Goal: Book appointment/travel/reservation

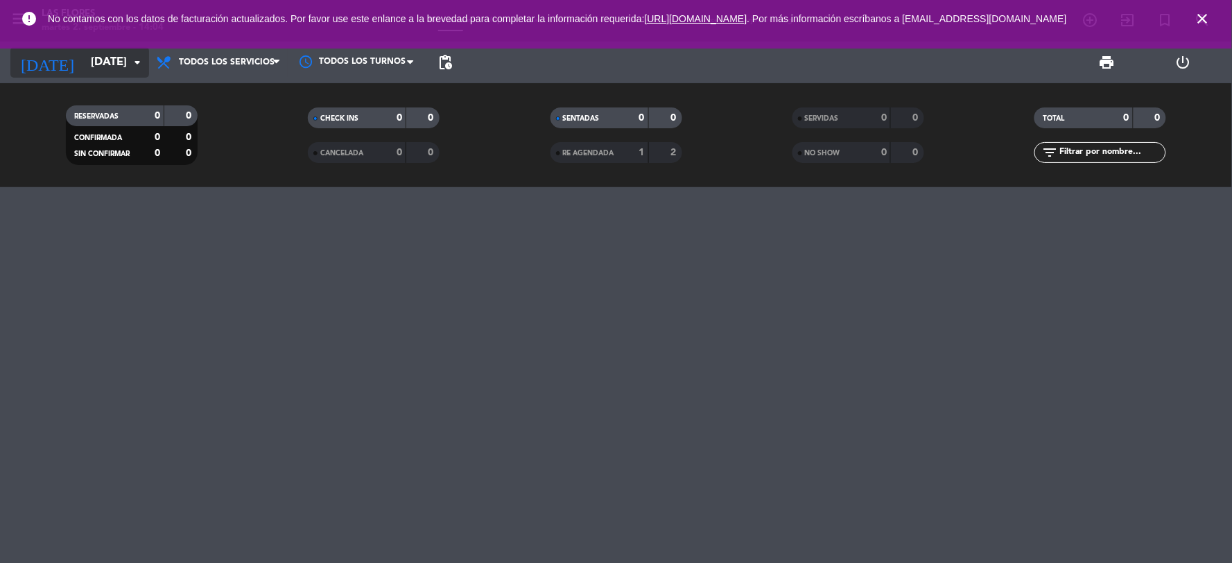
click at [125, 65] on input "[DATE]" at bounding box center [157, 62] width 147 height 27
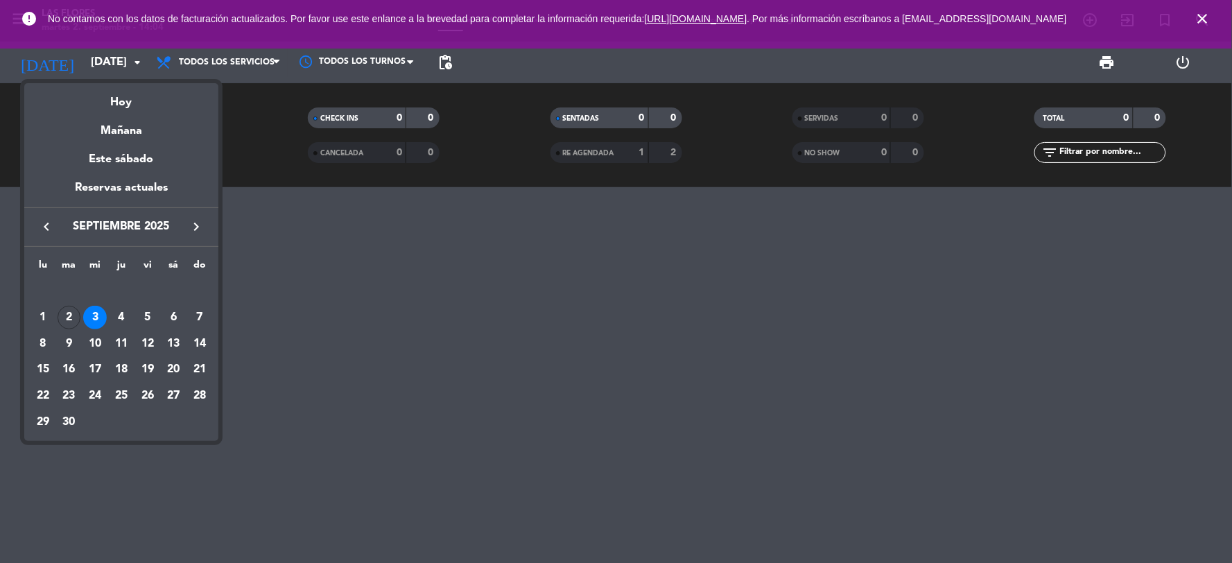
click at [98, 312] on div "3" at bounding box center [95, 318] width 24 height 24
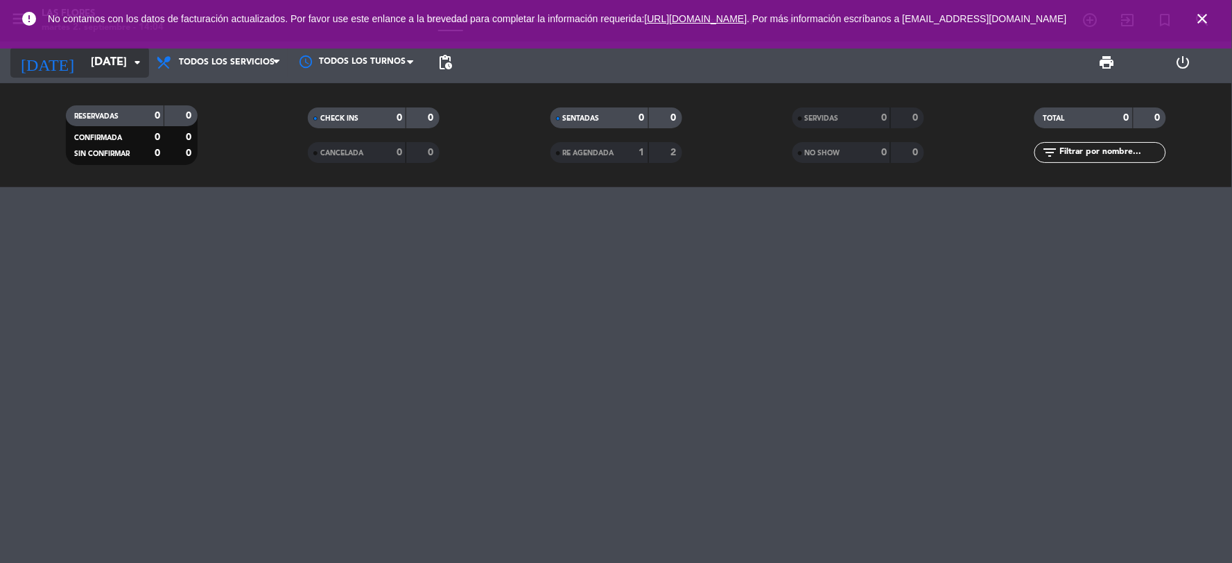
click at [133, 55] on icon "arrow_drop_down" at bounding box center [137, 62] width 17 height 17
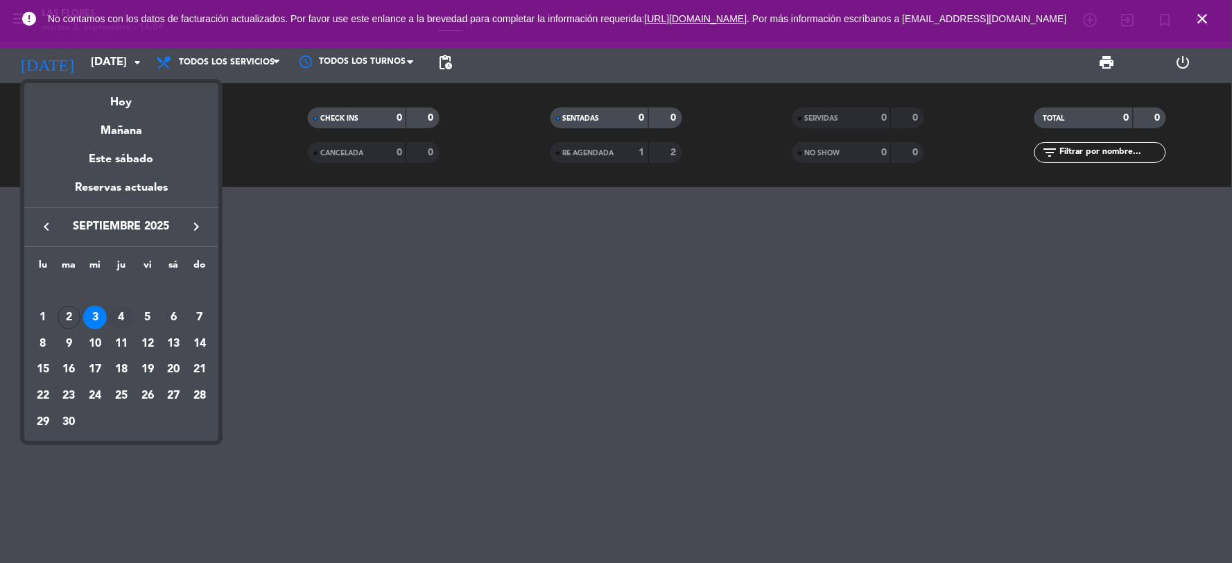
click at [121, 322] on div "4" at bounding box center [122, 318] width 24 height 24
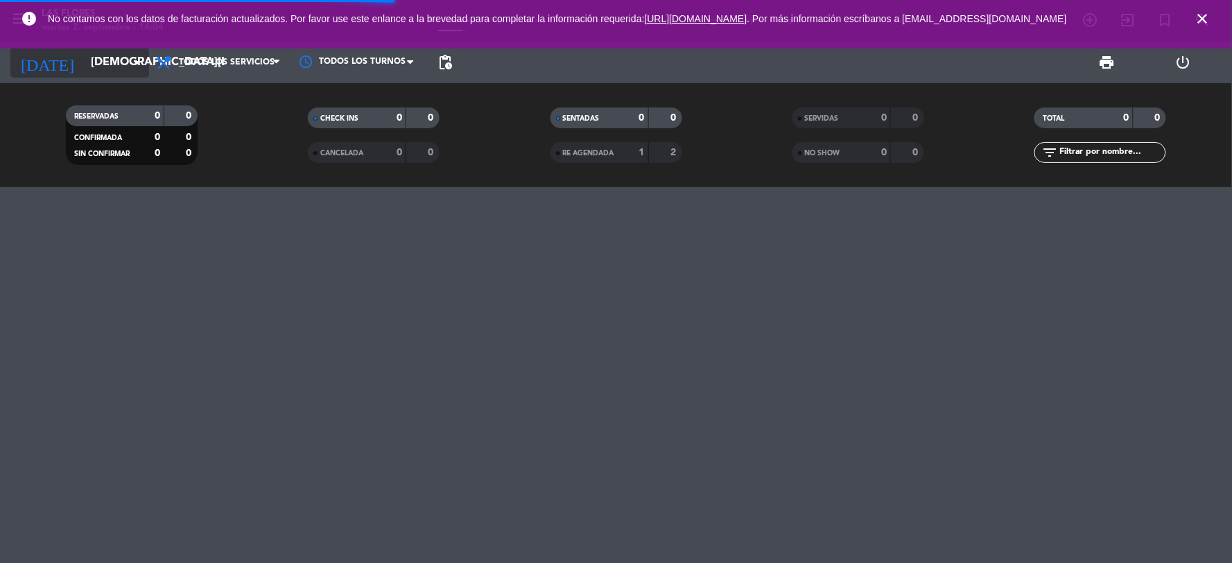
click at [132, 68] on icon "arrow_drop_down" at bounding box center [137, 62] width 17 height 17
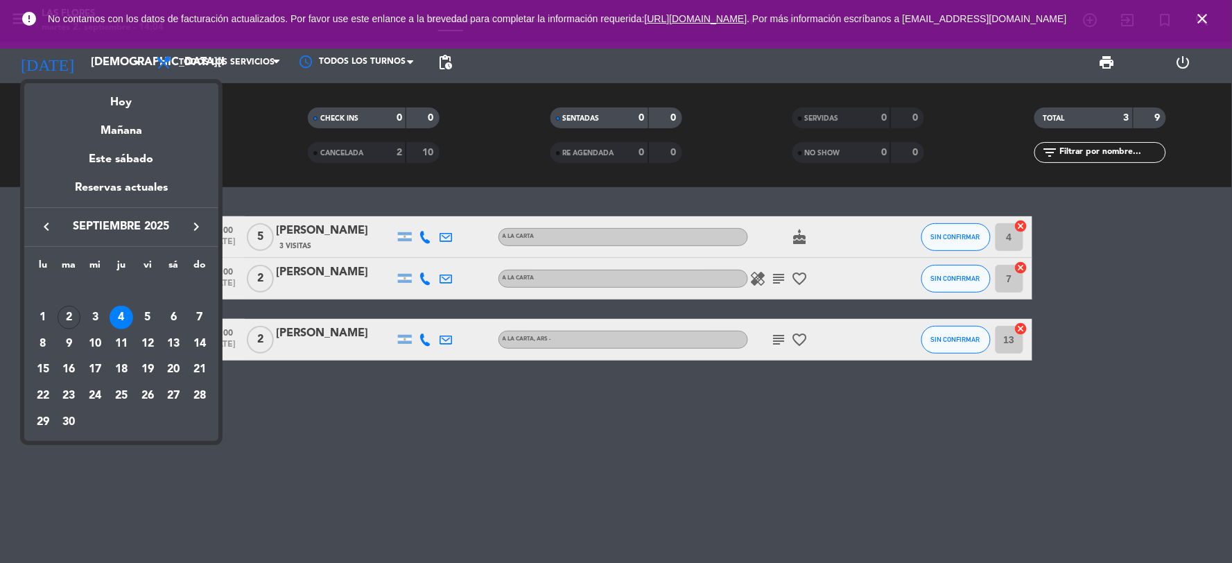
click at [236, 136] on div at bounding box center [616, 281] width 1232 height 563
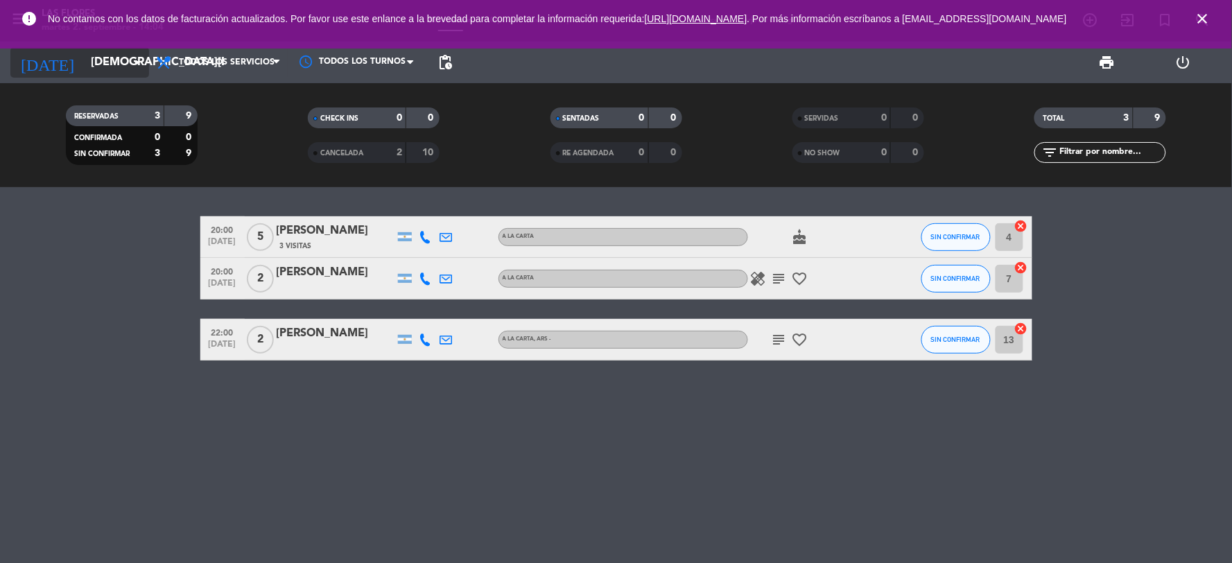
click at [104, 60] on input "[DEMOGRAPHIC_DATA][DATE]" at bounding box center [157, 62] width 147 height 27
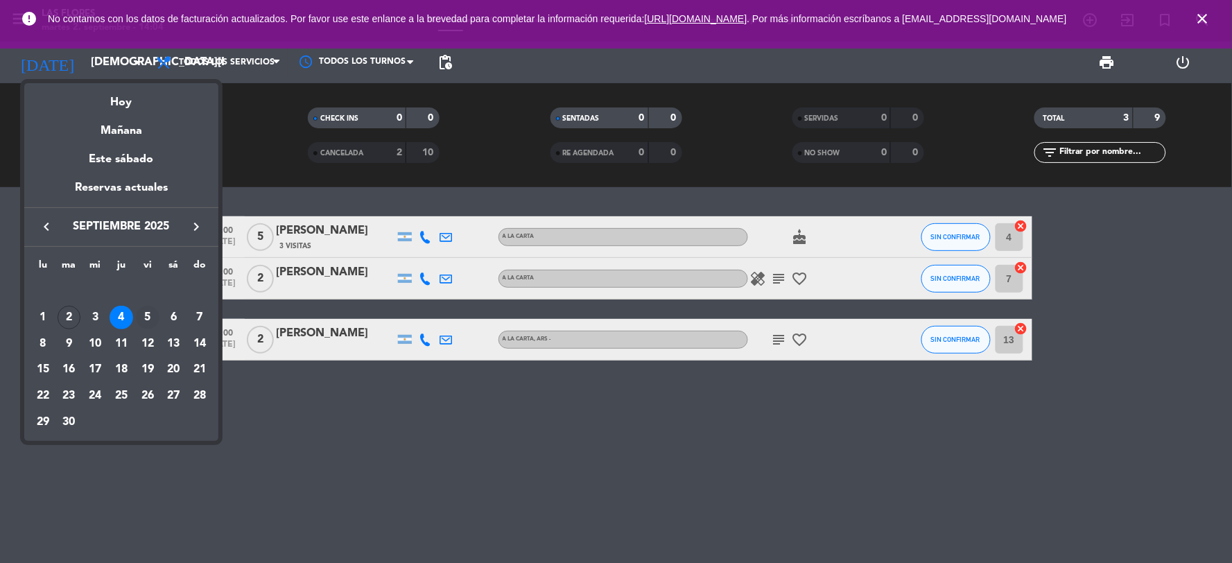
click at [148, 313] on div "5" at bounding box center [148, 318] width 24 height 24
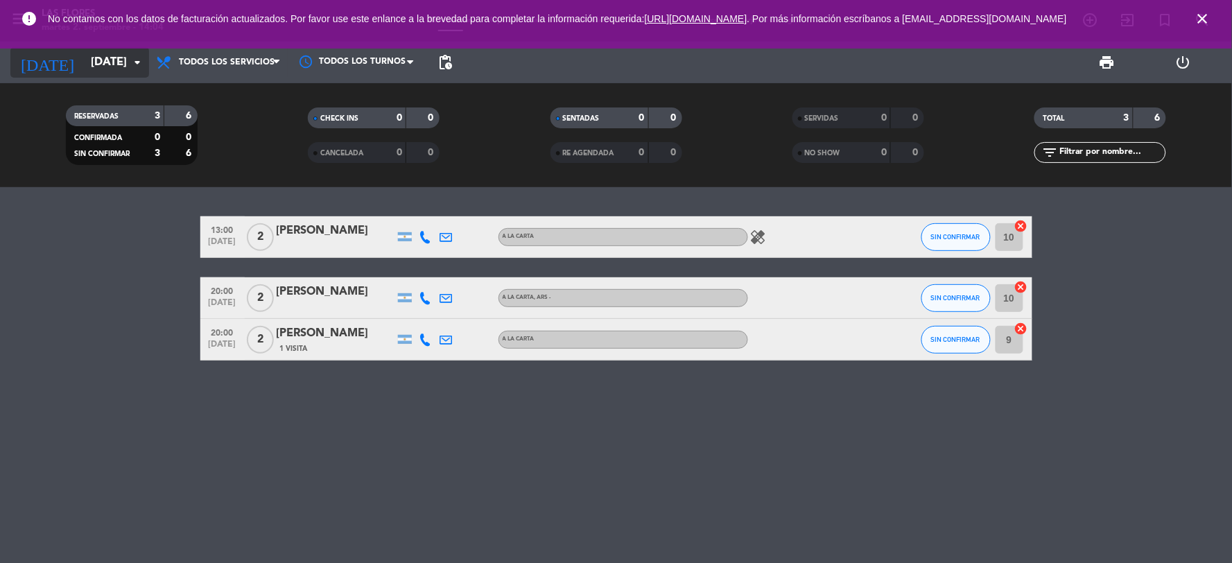
click at [84, 57] on input "[DATE]" at bounding box center [157, 62] width 147 height 27
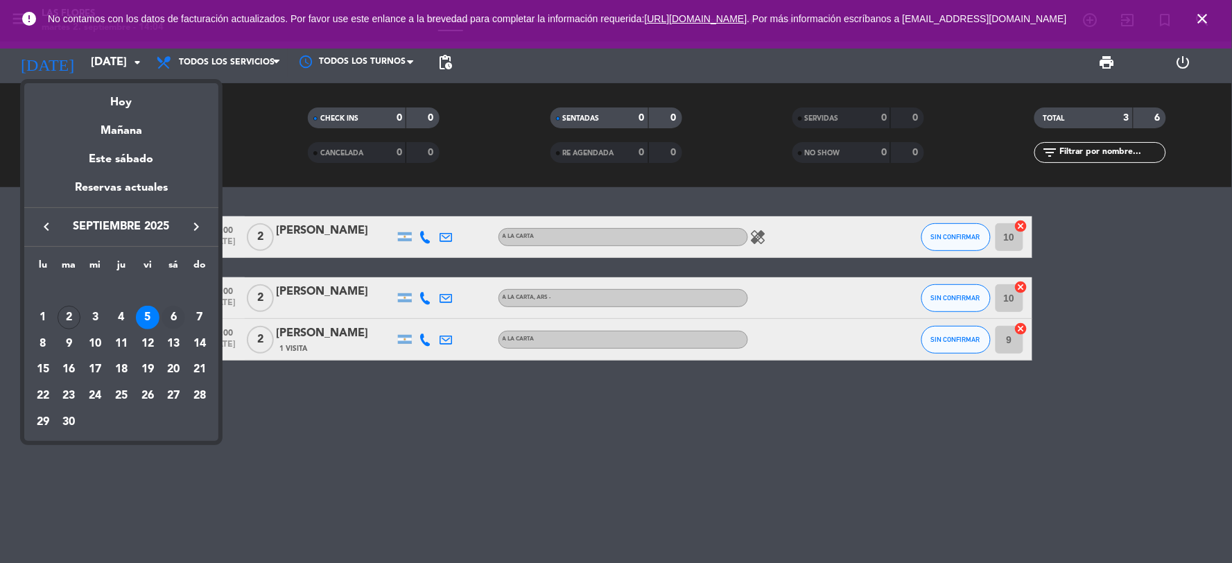
click at [175, 317] on div "6" at bounding box center [174, 318] width 24 height 24
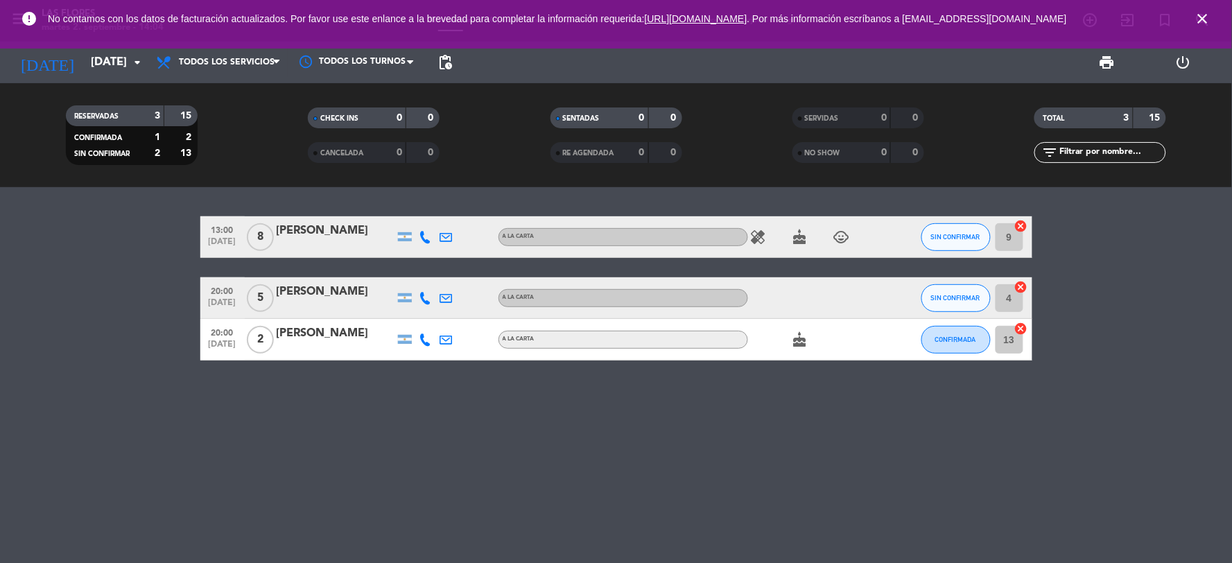
click at [765, 238] on icon "healing" at bounding box center [758, 237] width 17 height 17
click at [799, 236] on icon "cake" at bounding box center [800, 237] width 17 height 17
click at [835, 229] on icon "child_care" at bounding box center [841, 237] width 17 height 17
click at [114, 64] on input "[DATE]" at bounding box center [157, 62] width 147 height 27
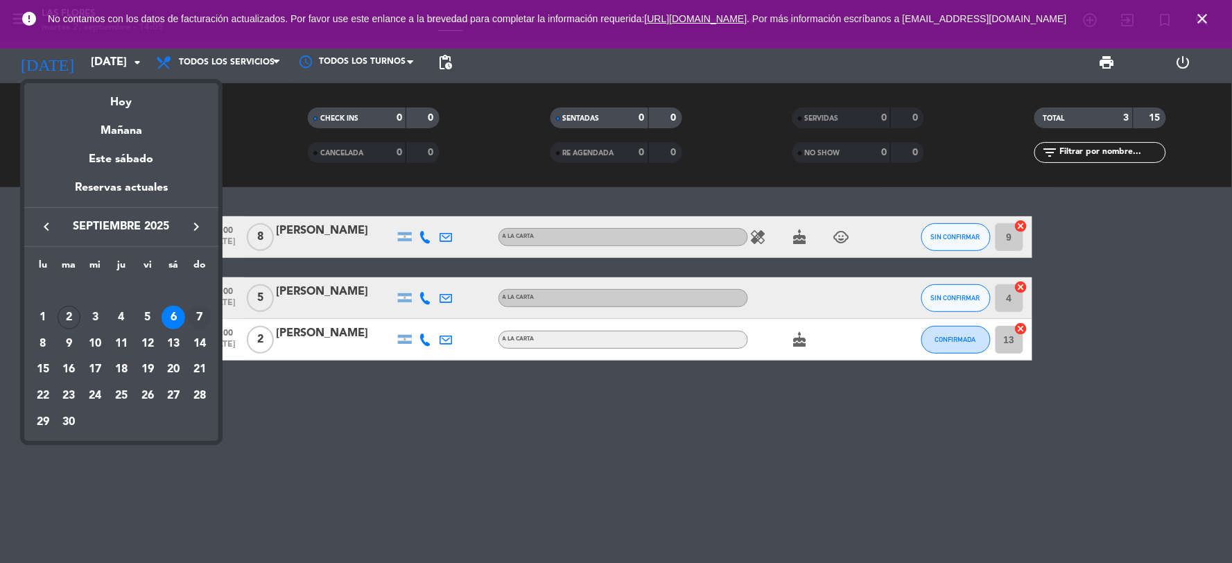
click at [193, 316] on div "7" at bounding box center [200, 318] width 24 height 24
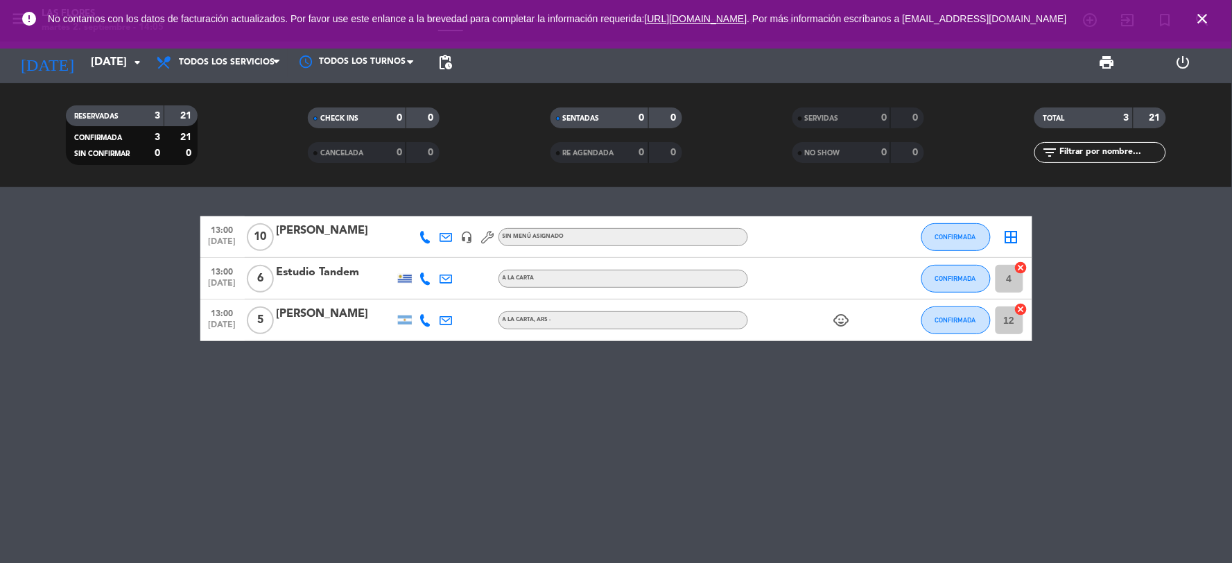
click at [842, 322] on icon "child_care" at bounding box center [841, 320] width 17 height 17
click at [475, 382] on div "13:00 [DATE] [PERSON_NAME] headset_mic Sin menú asignado CONFIRMADA border_all …" at bounding box center [616, 375] width 1232 height 376
click at [119, 73] on input "[DATE]" at bounding box center [157, 62] width 147 height 27
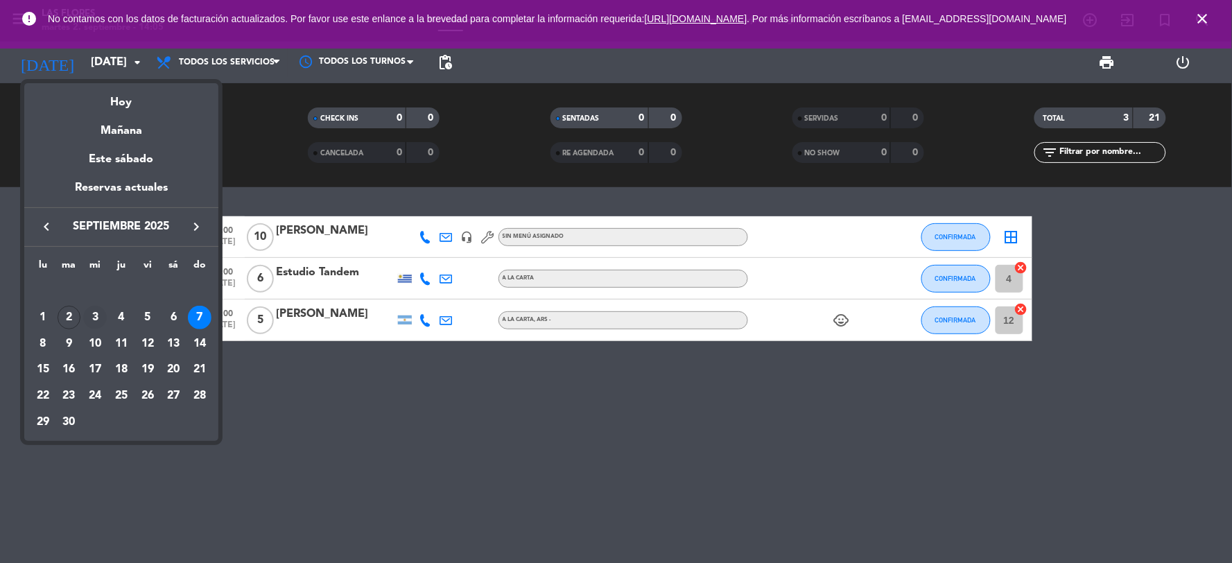
click at [87, 320] on div "3" at bounding box center [95, 318] width 24 height 24
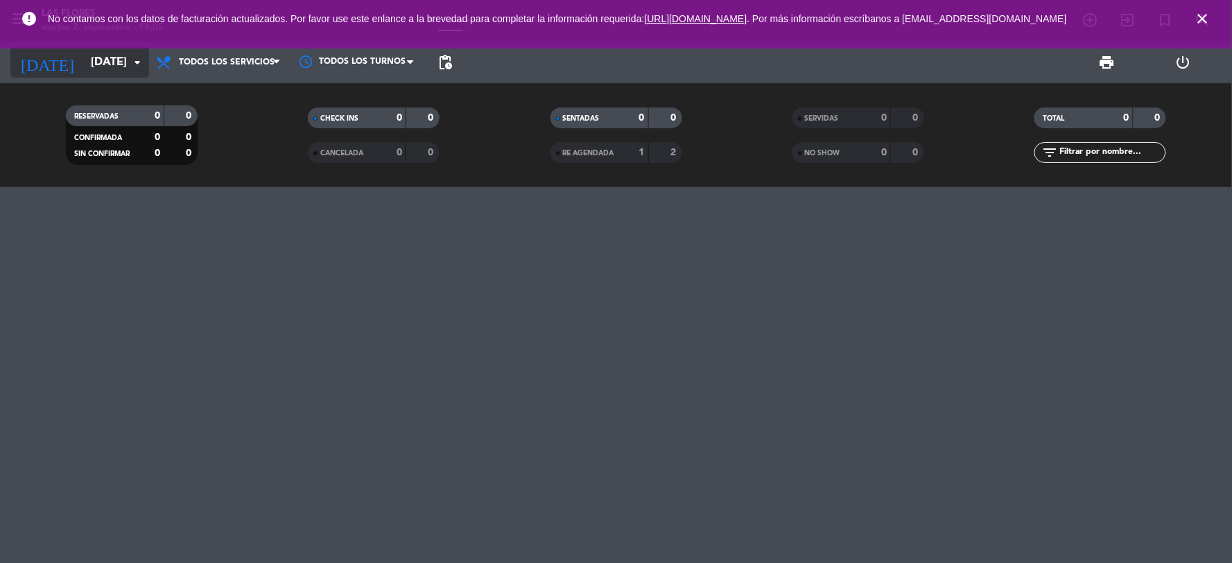
click at [102, 51] on input "[DATE]" at bounding box center [157, 62] width 147 height 27
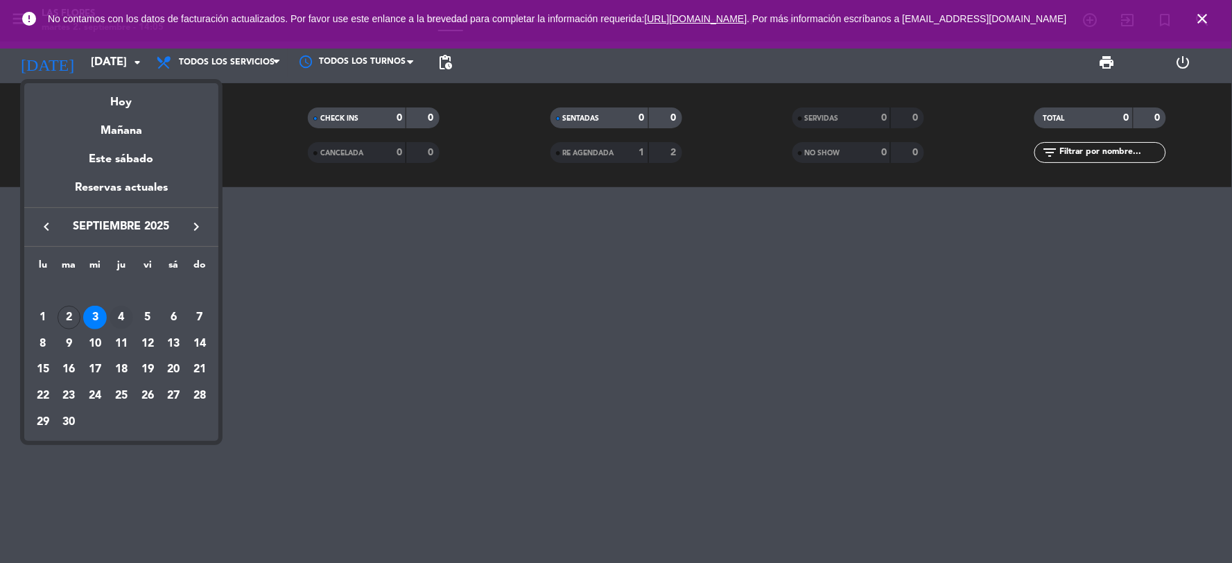
click at [116, 321] on div "4" at bounding box center [122, 318] width 24 height 24
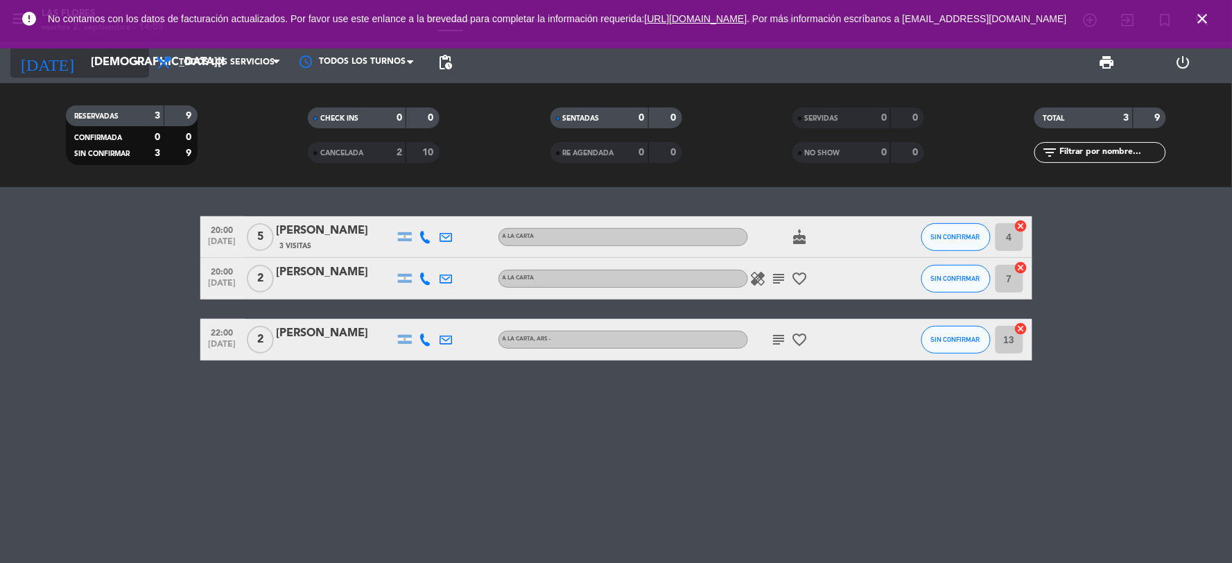
click at [129, 59] on icon "arrow_drop_down" at bounding box center [137, 62] width 17 height 17
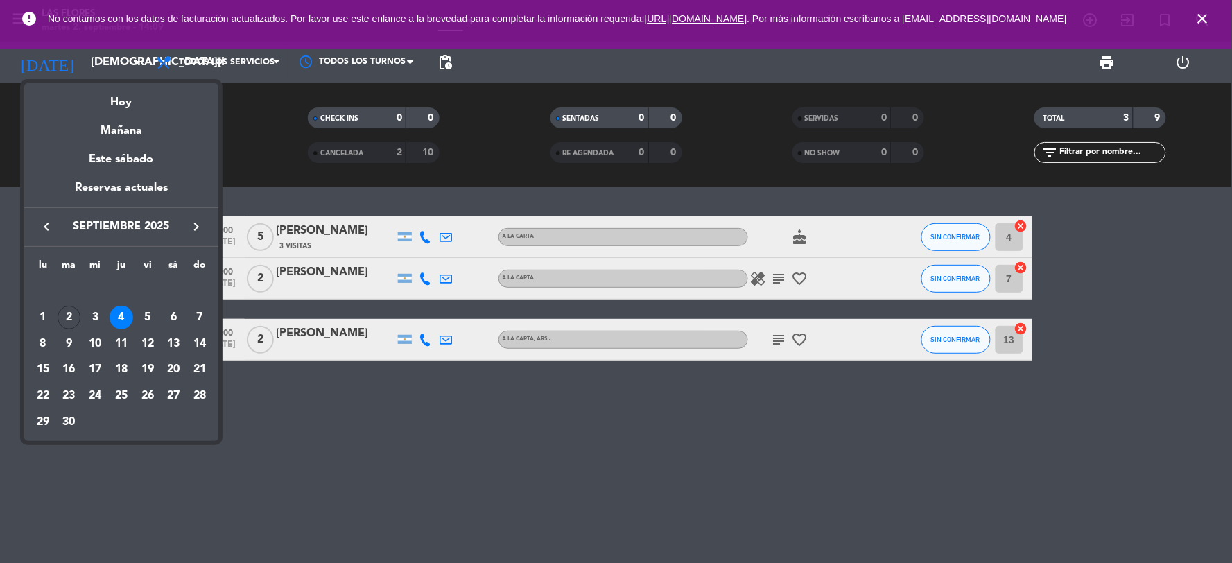
click at [442, 471] on div at bounding box center [616, 281] width 1232 height 563
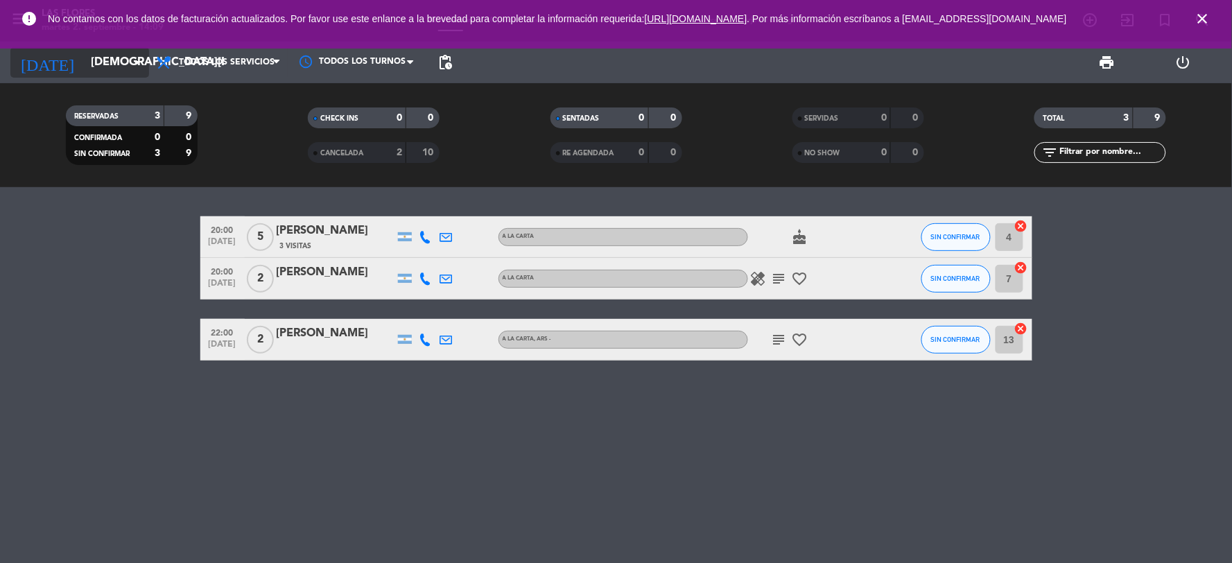
click at [108, 72] on input "[DEMOGRAPHIC_DATA][DATE]" at bounding box center [157, 62] width 147 height 27
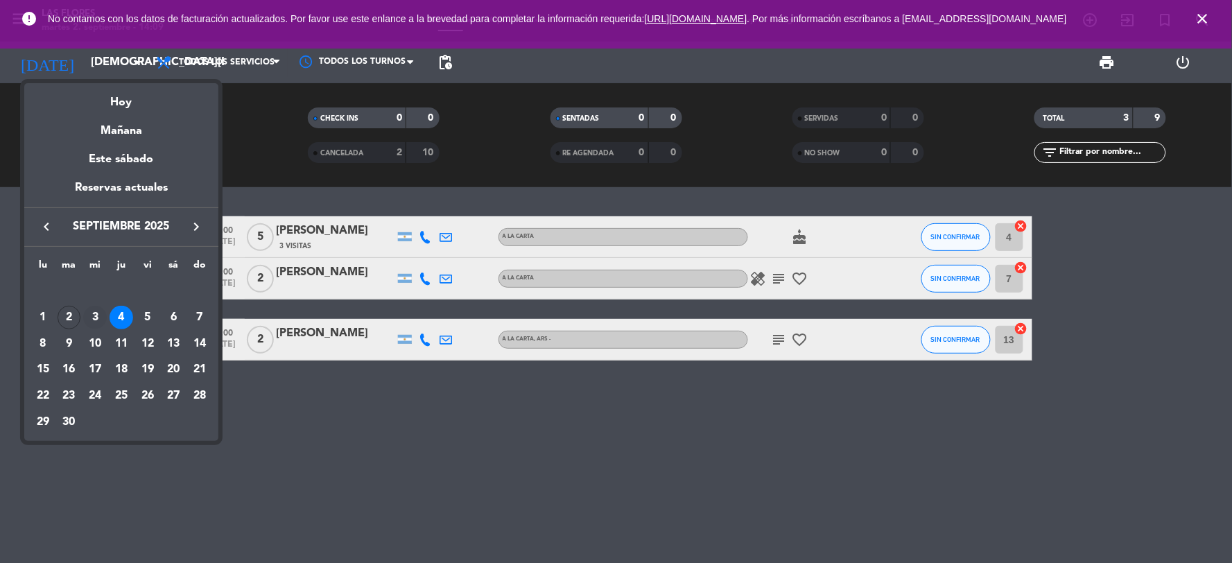
click at [97, 320] on div "3" at bounding box center [95, 318] width 24 height 24
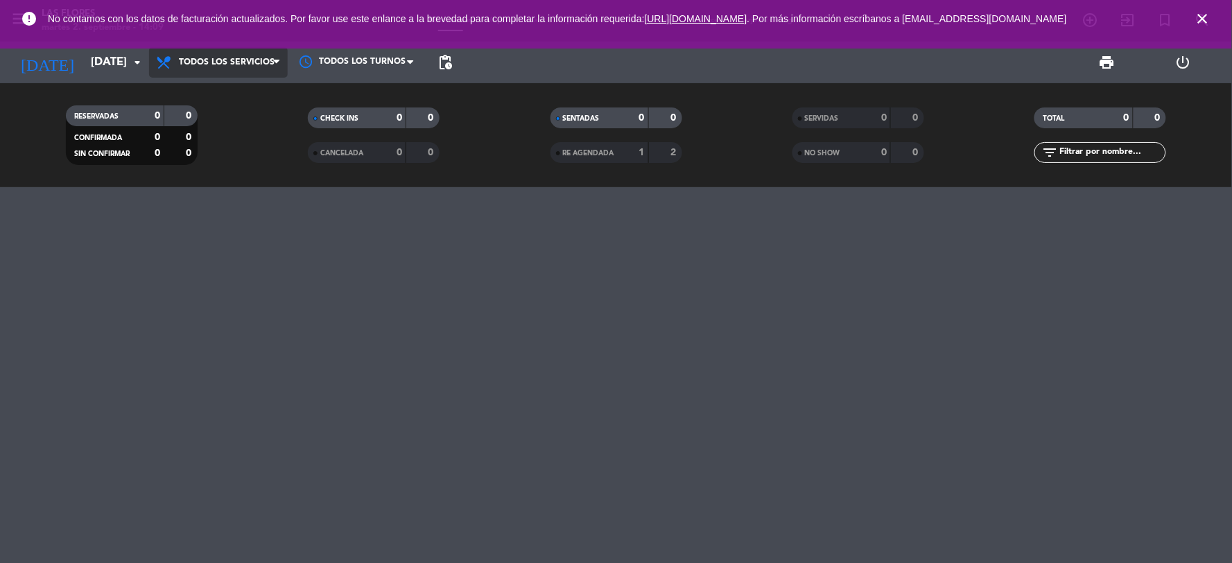
click at [216, 70] on span "Todos los servicios" at bounding box center [218, 62] width 139 height 31
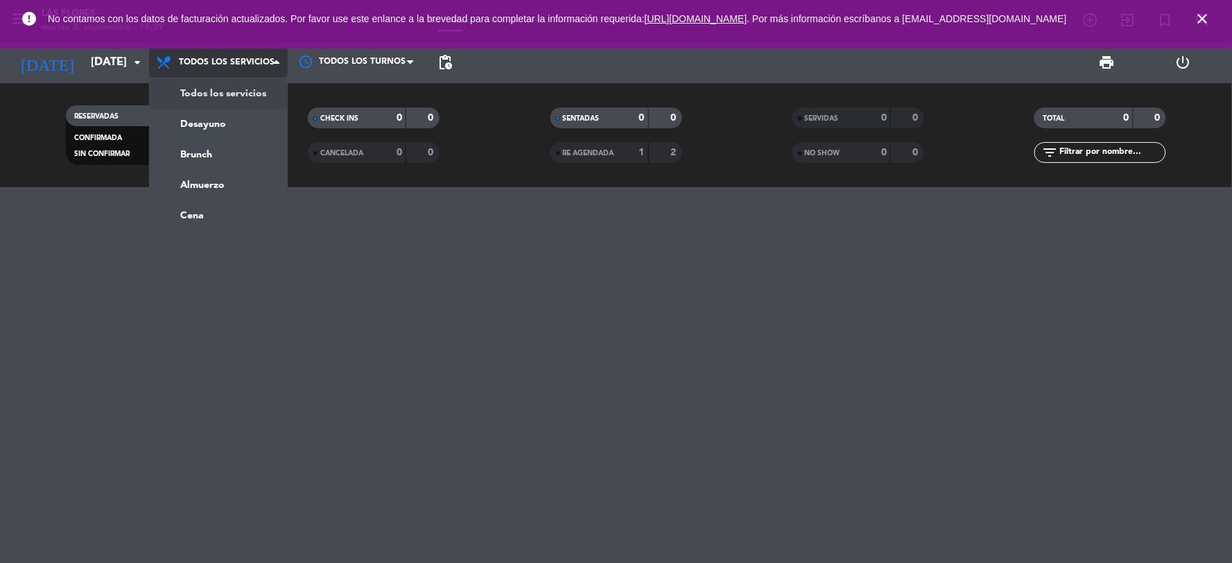
click at [236, 105] on div "menu Las [PERSON_NAME][DATE] 2. septiembre - 14:09 Mis reservas Mapa de mesas D…" at bounding box center [616, 93] width 1232 height 187
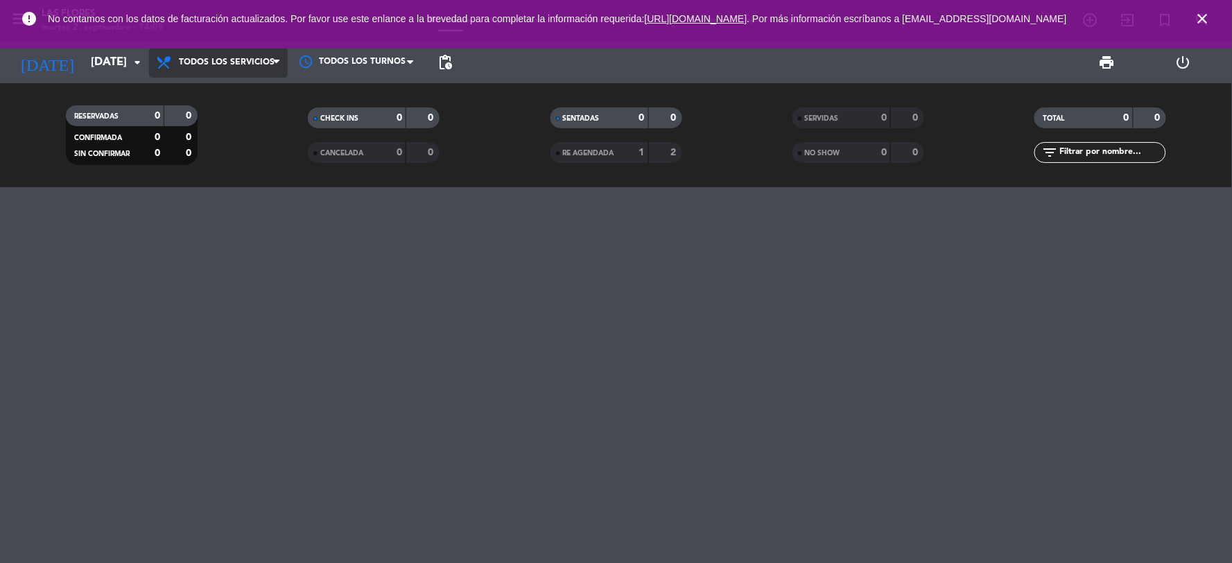
click at [171, 71] on span "Todos los servicios" at bounding box center [218, 62] width 139 height 31
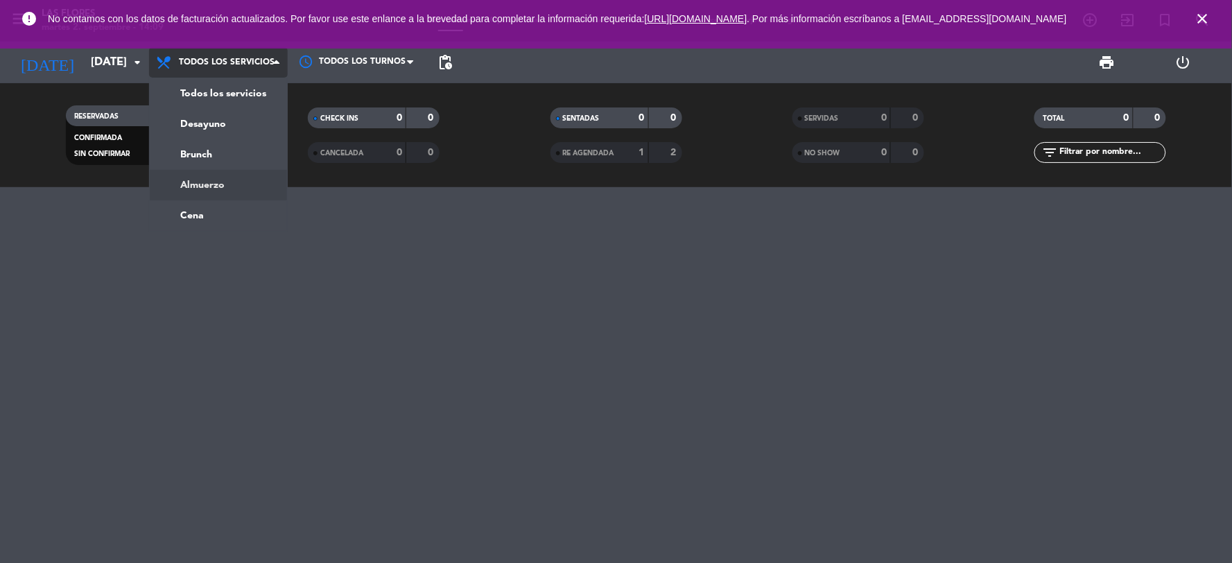
click at [203, 175] on div "menu Las [PERSON_NAME][DATE] 2. septiembre - 14:09 Mis reservas Mapa de mesas D…" at bounding box center [616, 93] width 1232 height 187
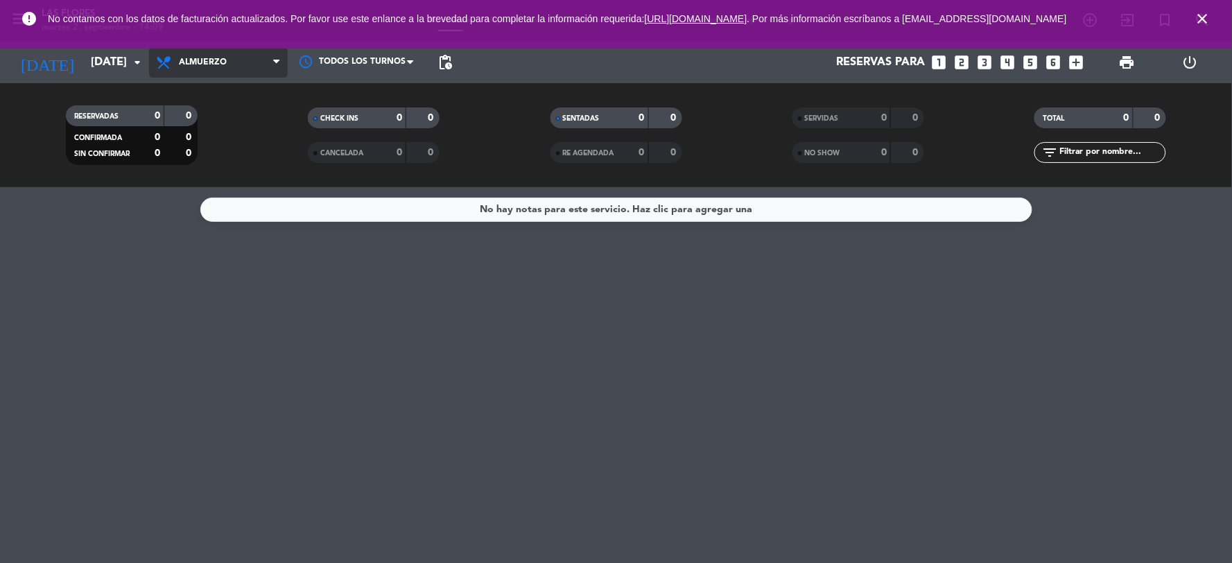
click at [227, 58] on span "Almuerzo" at bounding box center [218, 62] width 139 height 31
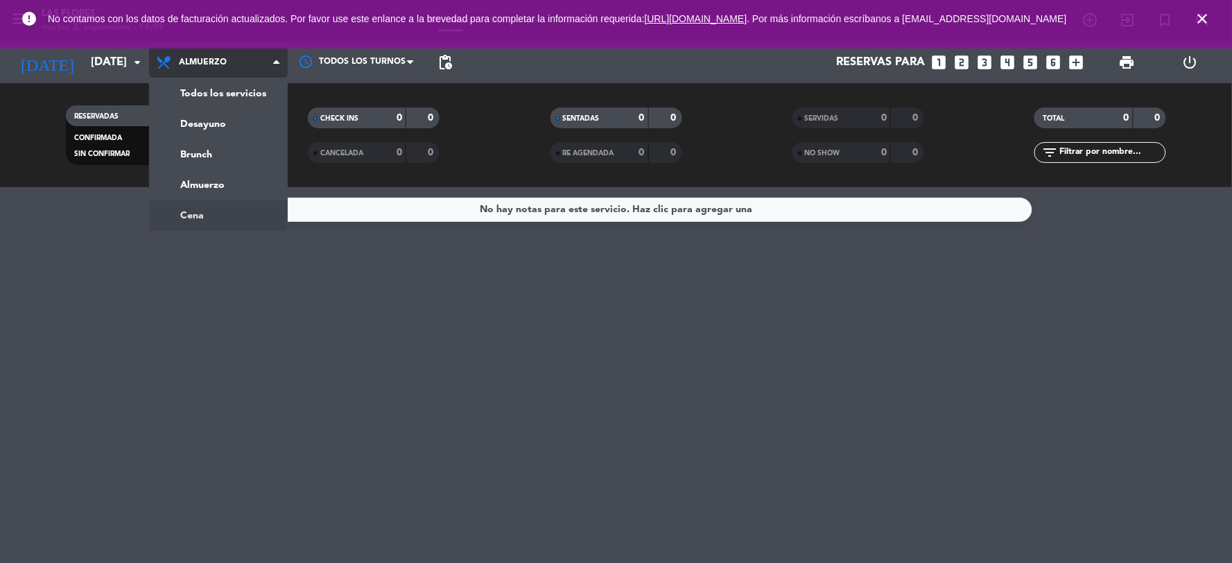
click at [226, 213] on ng-component "menu Las [PERSON_NAME][DATE] 2. septiembre - 14:09 Mis reservas Mapa de mesas D…" at bounding box center [616, 281] width 1232 height 563
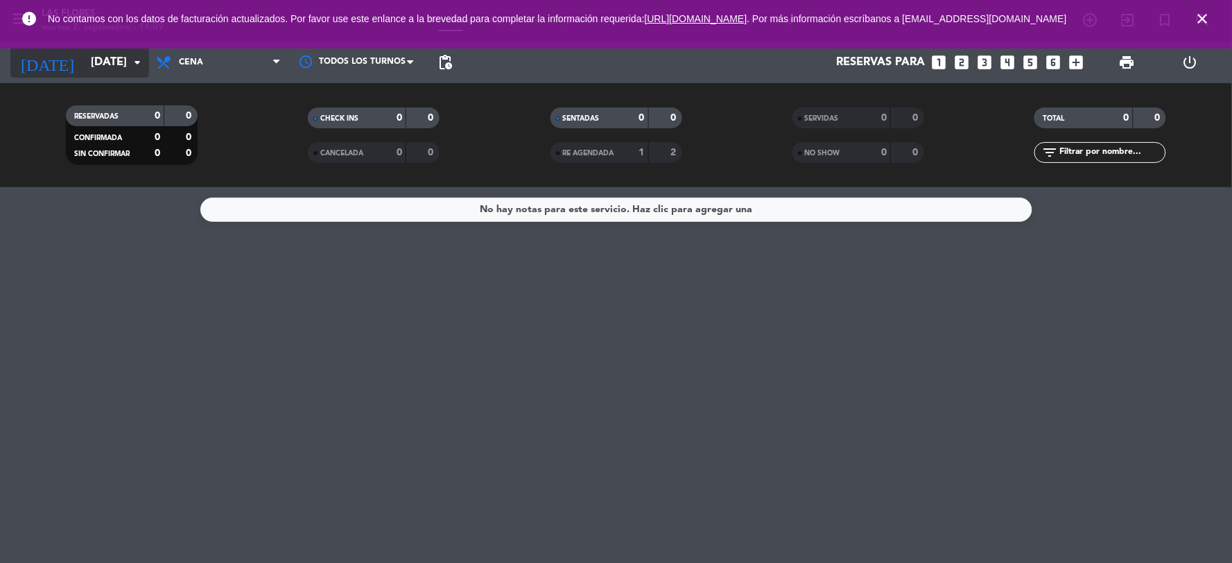
click at [123, 67] on input "[DATE]" at bounding box center [157, 62] width 147 height 27
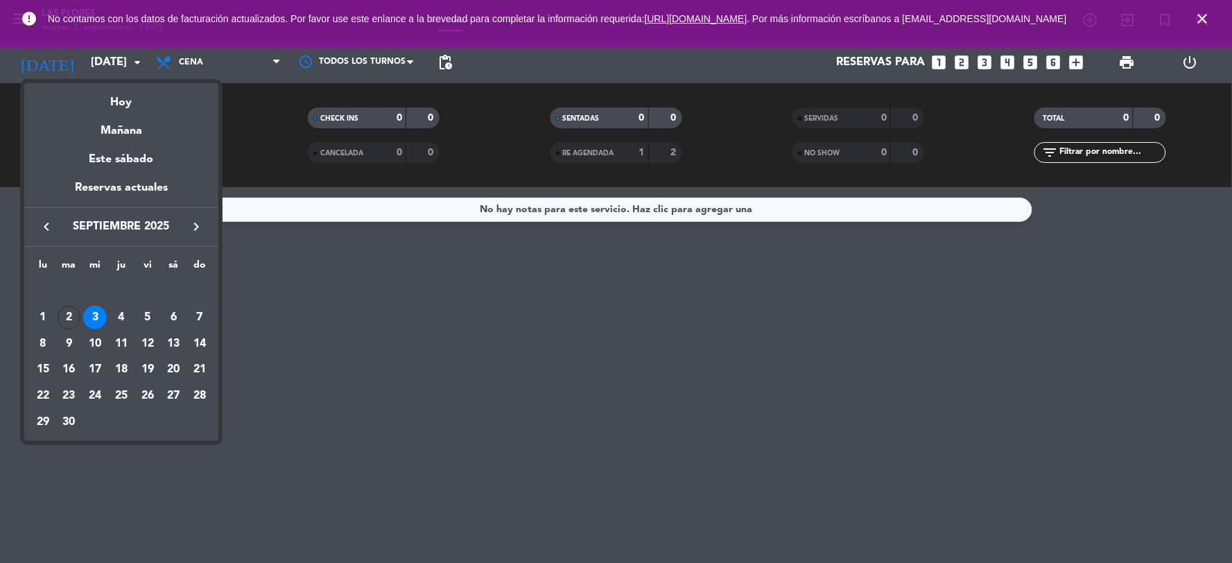
click at [121, 67] on div at bounding box center [616, 281] width 1232 height 563
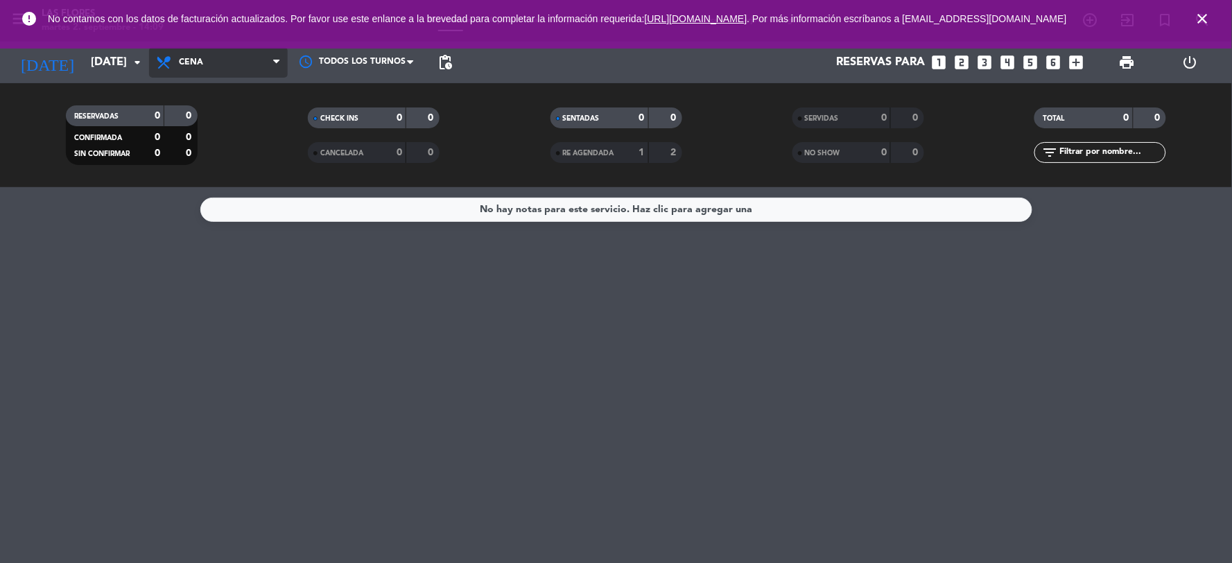
click at [207, 58] on span "Cena" at bounding box center [218, 62] width 139 height 31
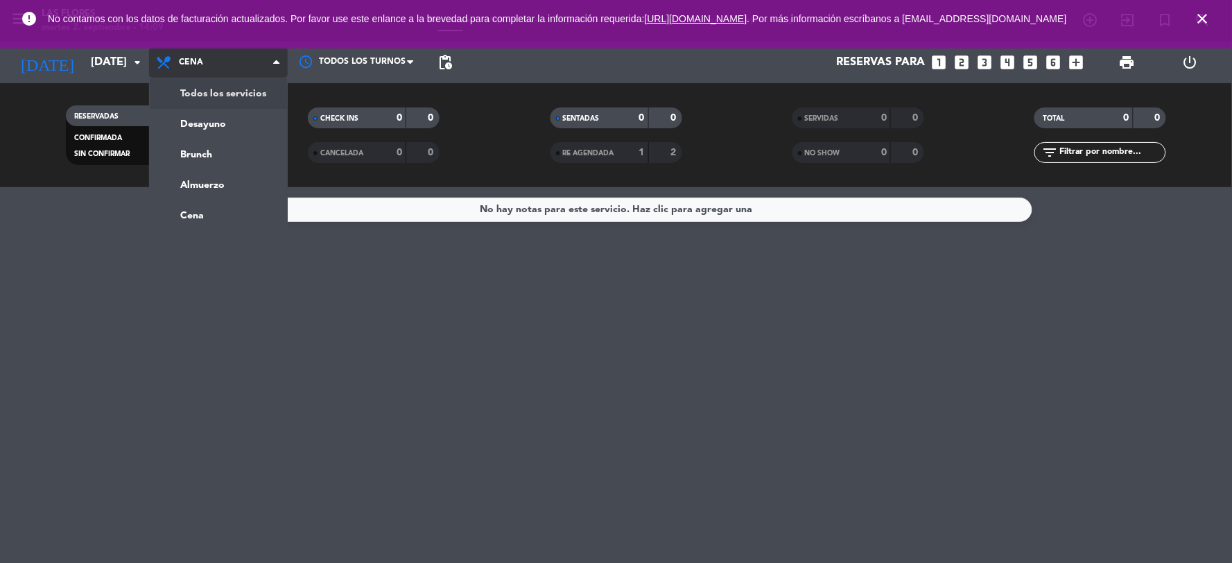
click at [216, 88] on div "menu Las [PERSON_NAME][DATE] 2. septiembre - 14:09 Mis reservas Mapa de mesas D…" at bounding box center [616, 93] width 1232 height 187
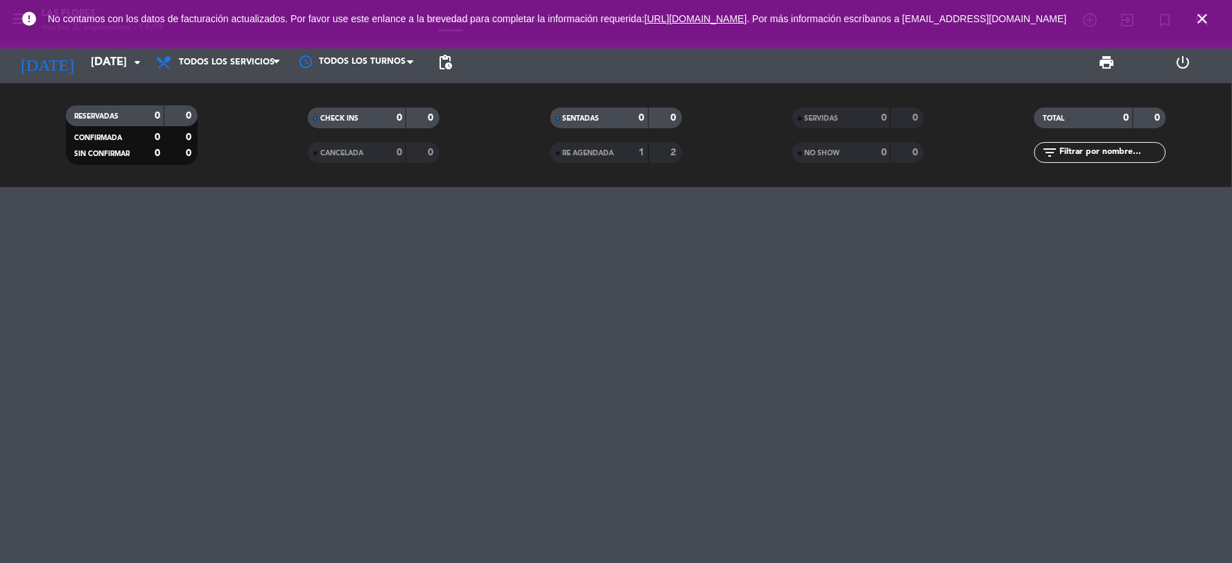
click at [329, 263] on div at bounding box center [616, 375] width 1232 height 376
click at [137, 66] on icon "arrow_drop_down" at bounding box center [137, 62] width 17 height 17
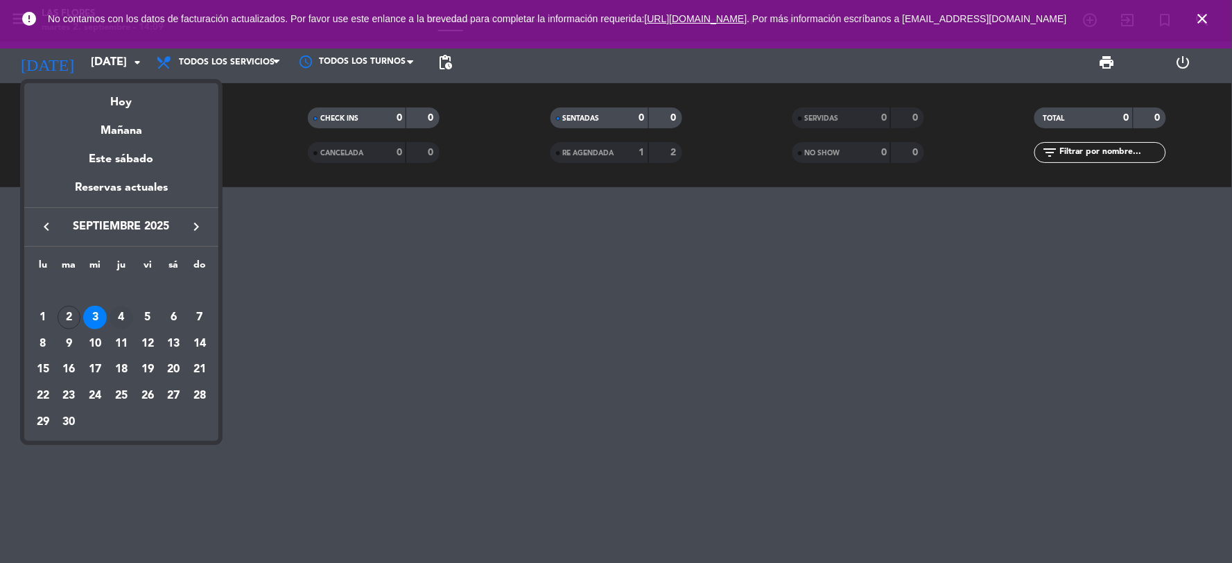
click at [128, 316] on div "4" at bounding box center [122, 318] width 24 height 24
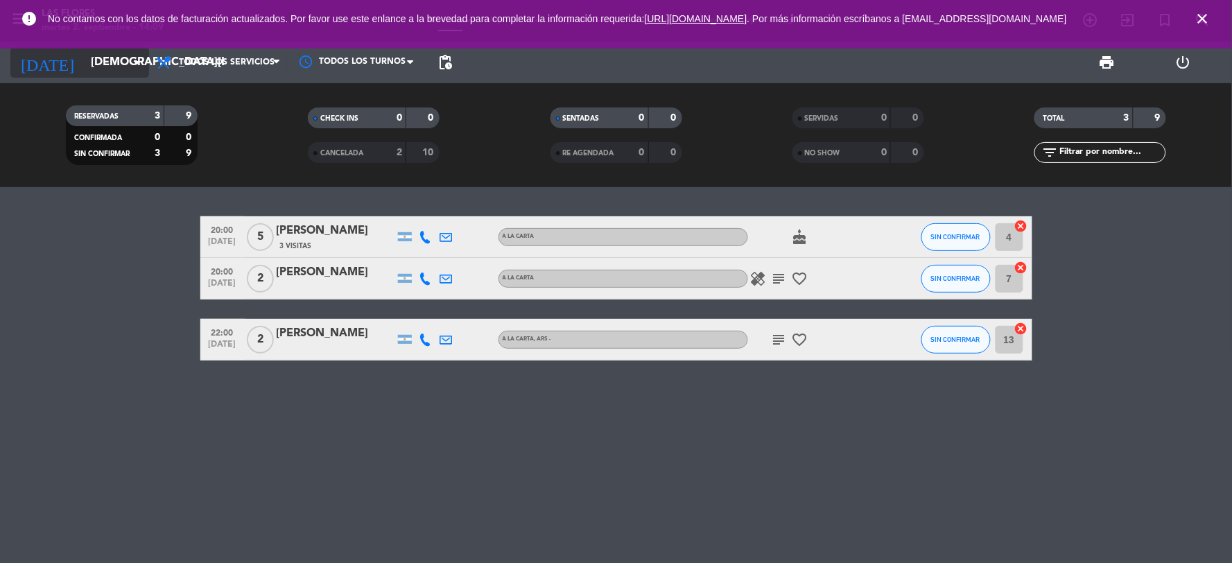
click at [139, 64] on icon "arrow_drop_down" at bounding box center [137, 62] width 17 height 17
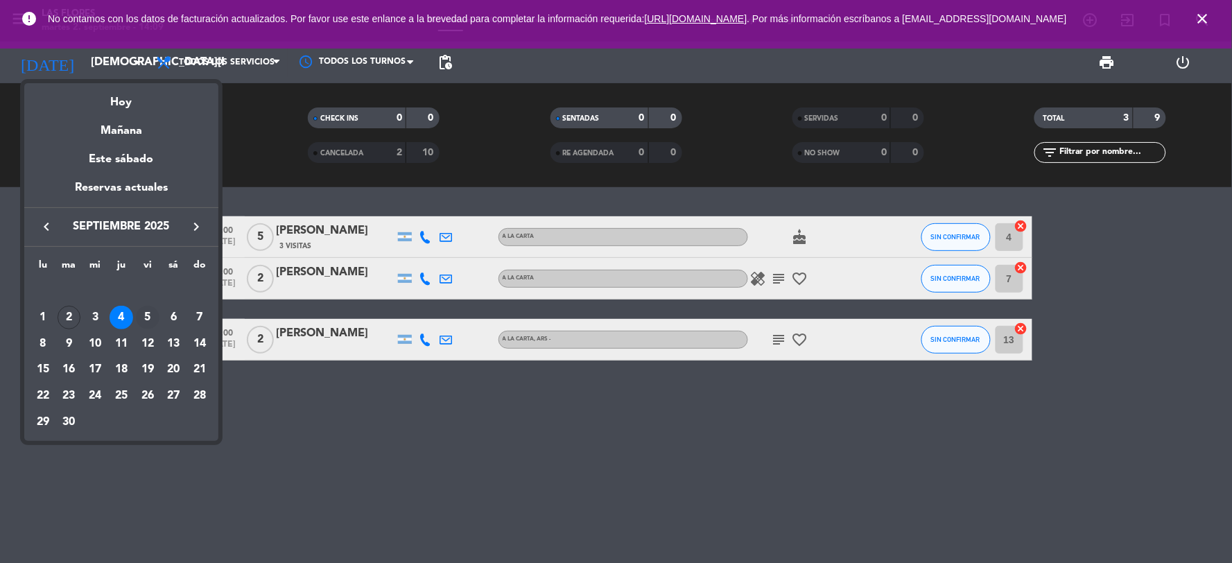
click at [149, 308] on div "5" at bounding box center [148, 318] width 24 height 24
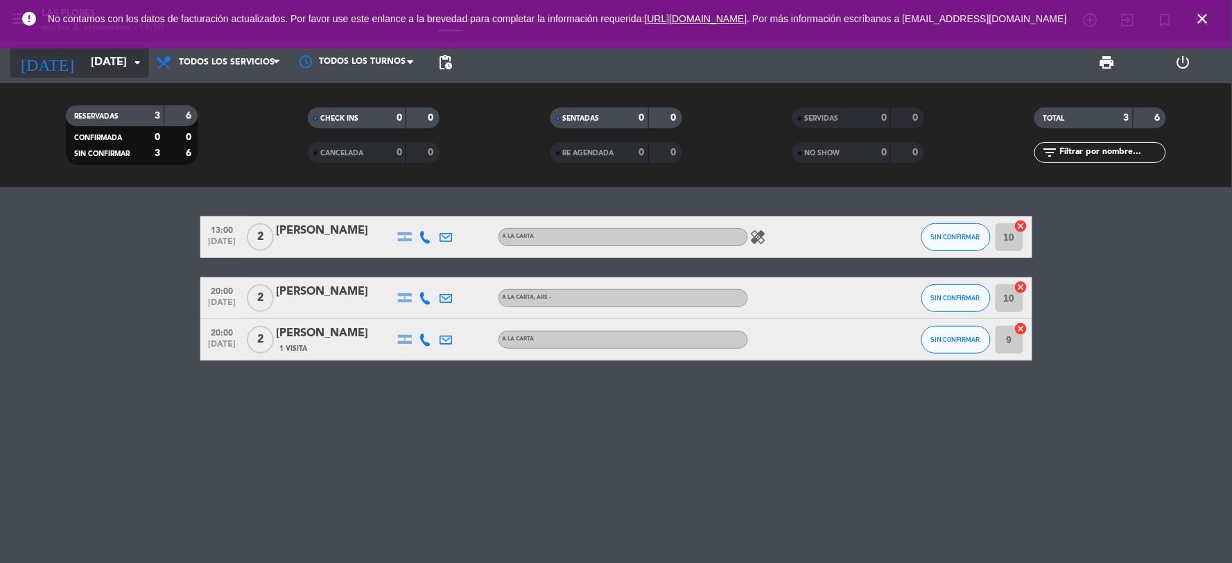
click at [134, 64] on icon "arrow_drop_down" at bounding box center [137, 62] width 17 height 17
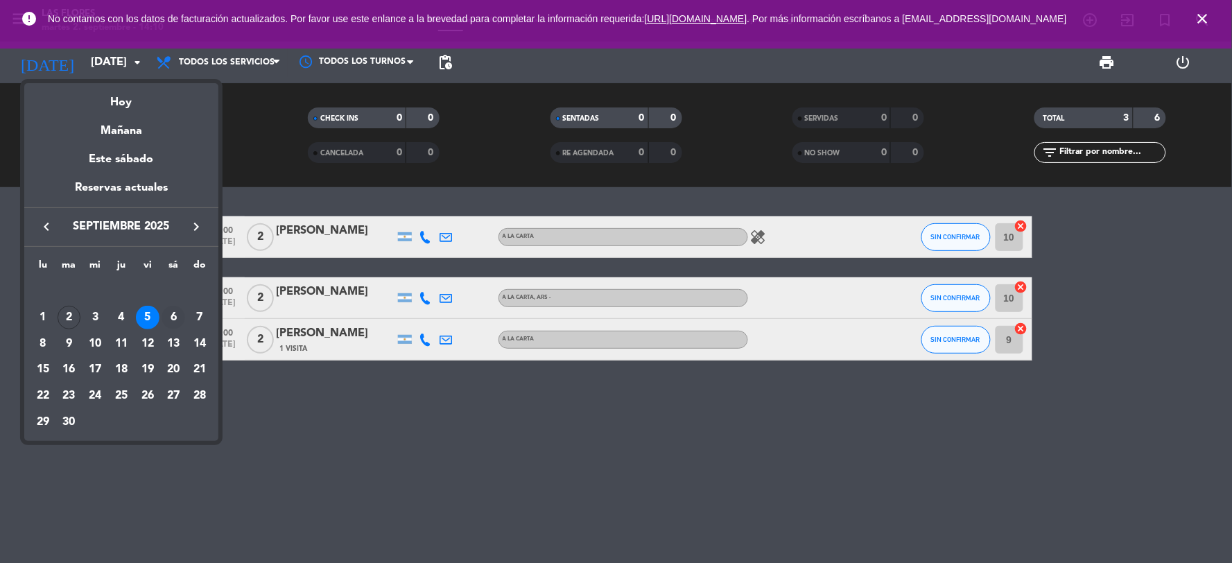
click at [182, 319] on div "6" at bounding box center [174, 318] width 24 height 24
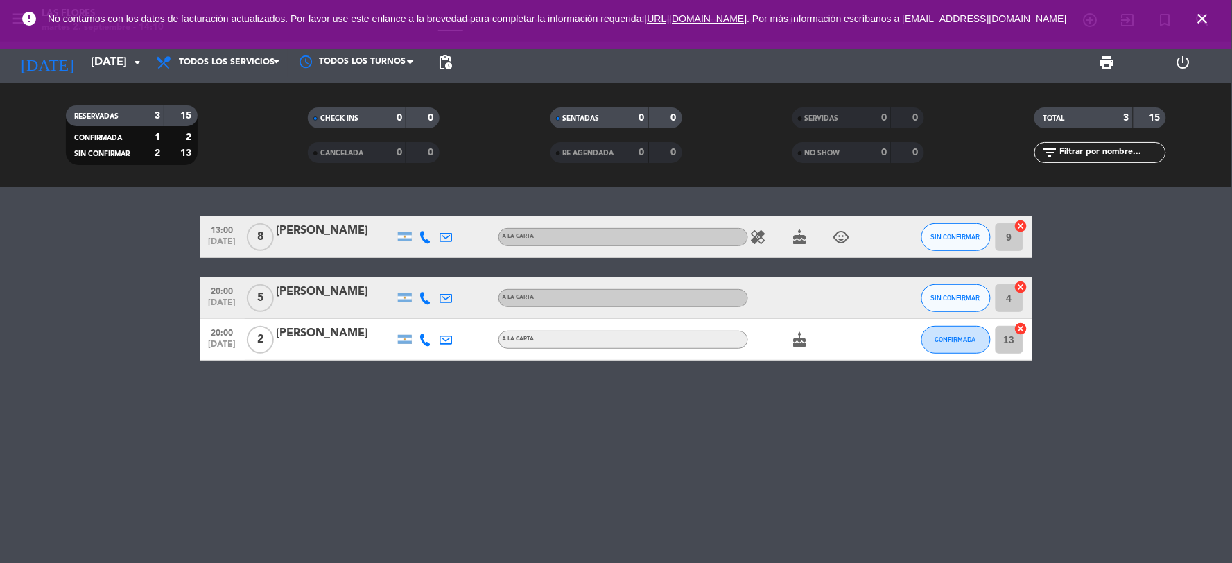
click at [110, 299] on bookings-row "13:00 [DATE] 8 [PERSON_NAME] A LA CARTA healing cake child_care SIN CONFIRMAR 9…" at bounding box center [616, 288] width 1232 height 144
click at [230, 64] on span "Todos los servicios" at bounding box center [227, 63] width 96 height 10
click at [118, 64] on input "[DATE]" at bounding box center [157, 62] width 147 height 27
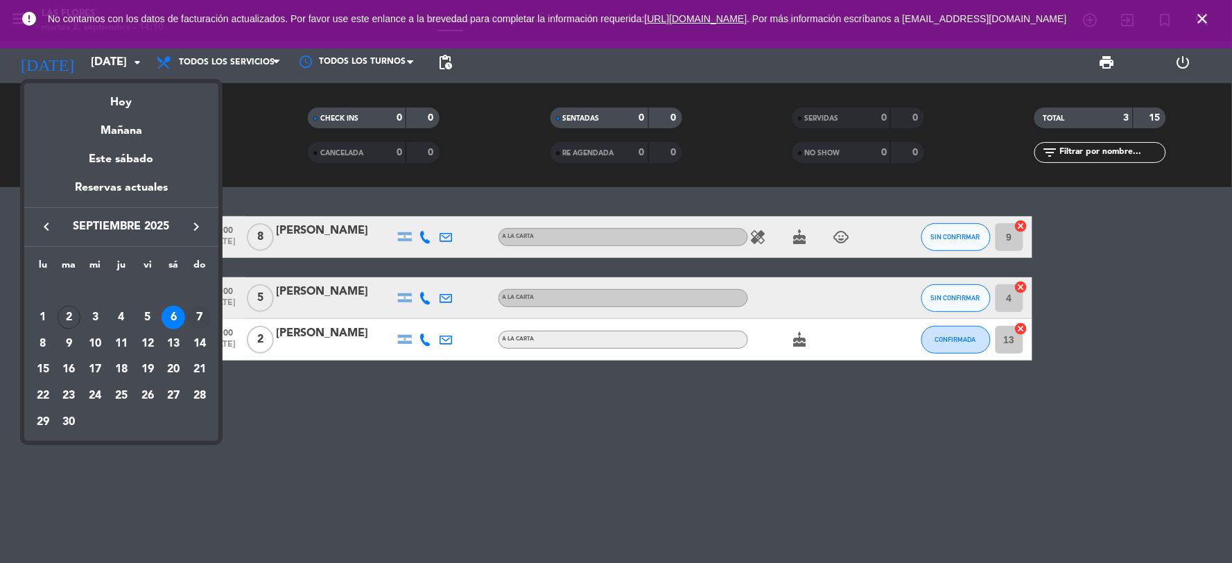
click at [199, 320] on div "7" at bounding box center [200, 318] width 24 height 24
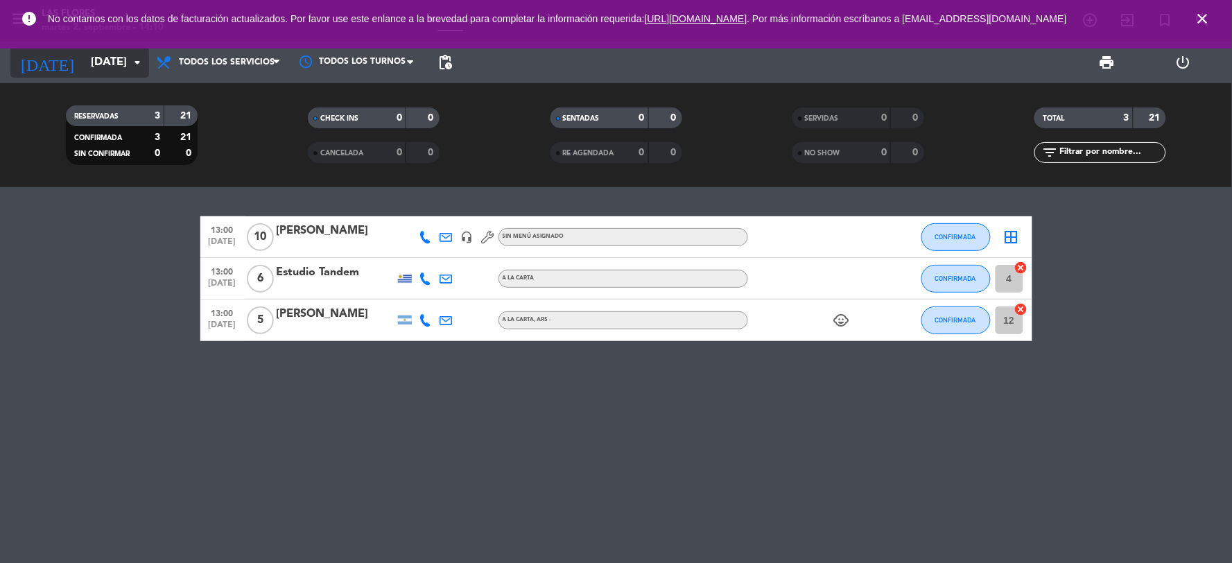
click at [84, 64] on input "[DATE]" at bounding box center [157, 62] width 147 height 27
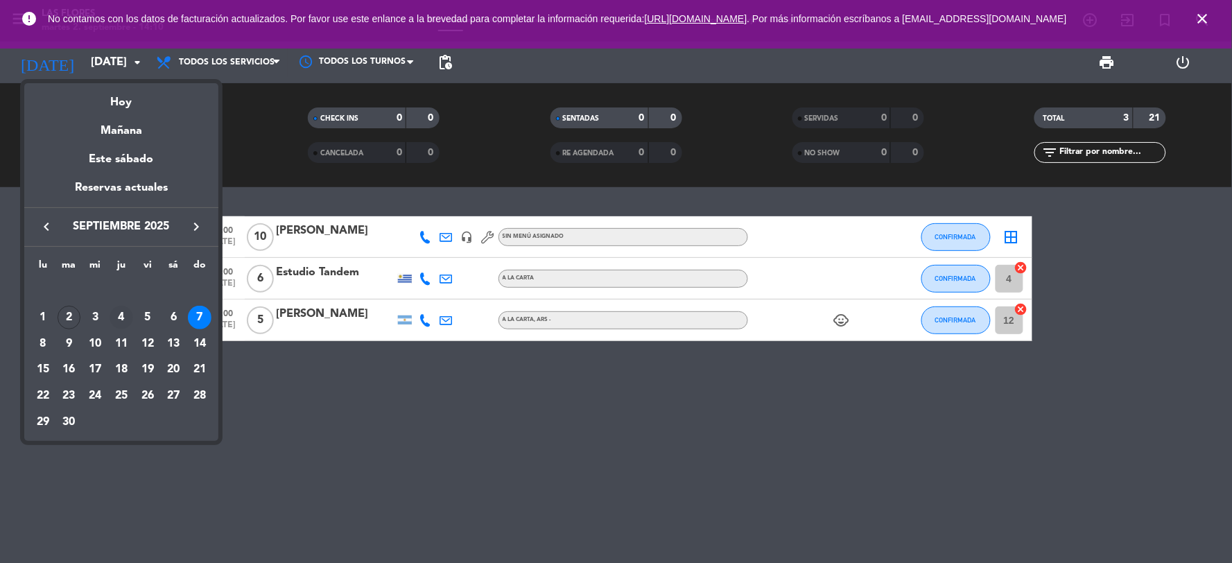
click at [119, 317] on div "4" at bounding box center [122, 318] width 24 height 24
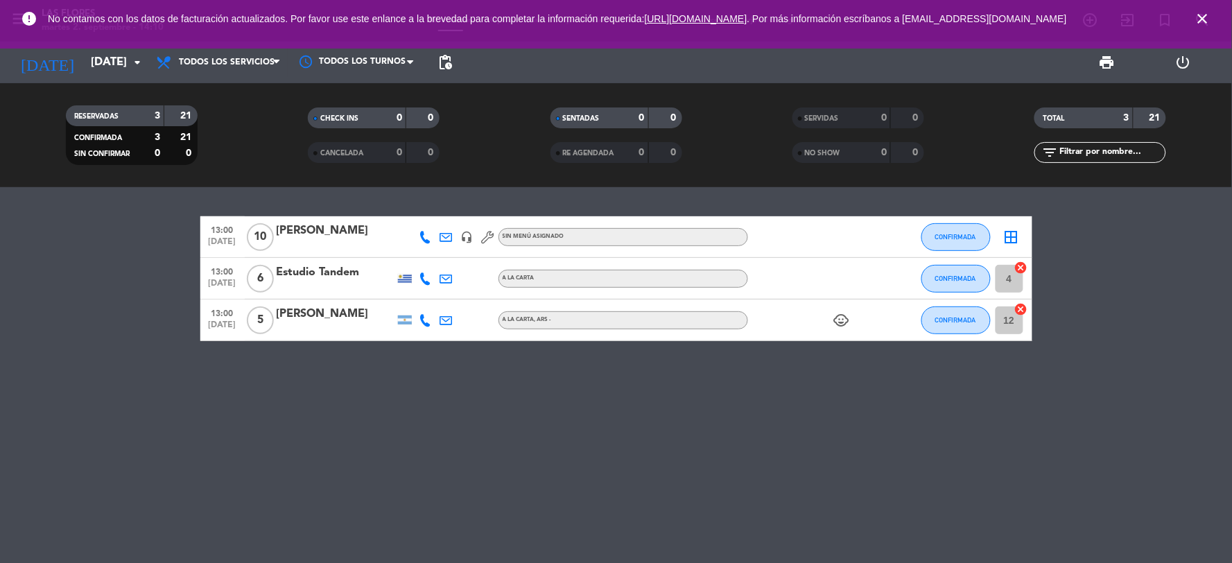
type input "[DEMOGRAPHIC_DATA][DATE]"
